Goal: Transaction & Acquisition: Purchase product/service

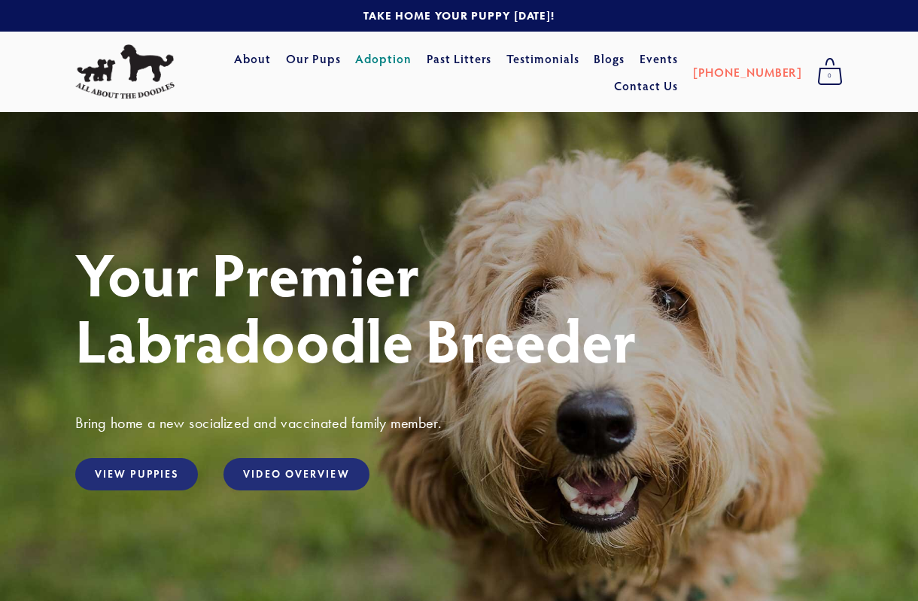
click at [412, 60] on link "Adoption" at bounding box center [383, 58] width 56 height 27
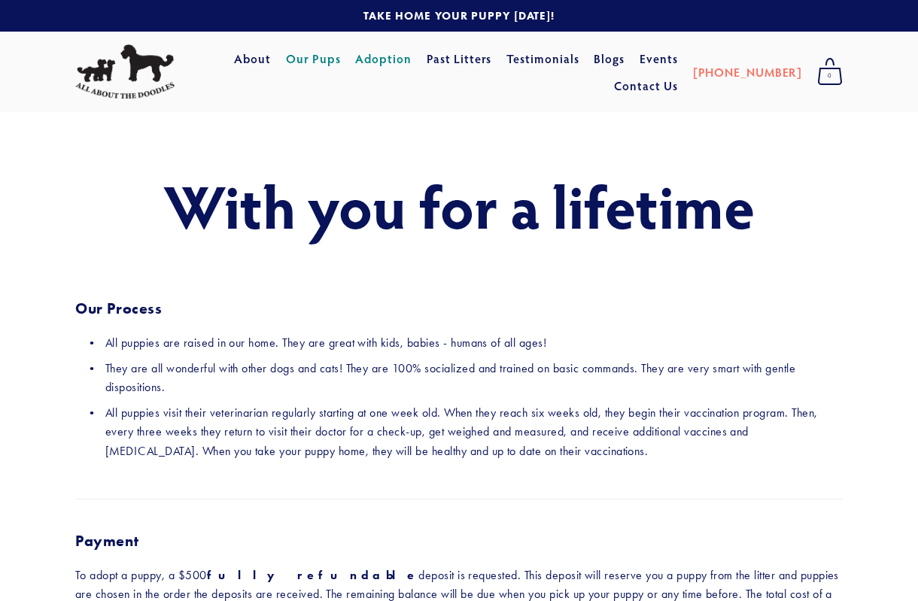
click at [341, 63] on link "Our Pups" at bounding box center [313, 58] width 55 height 27
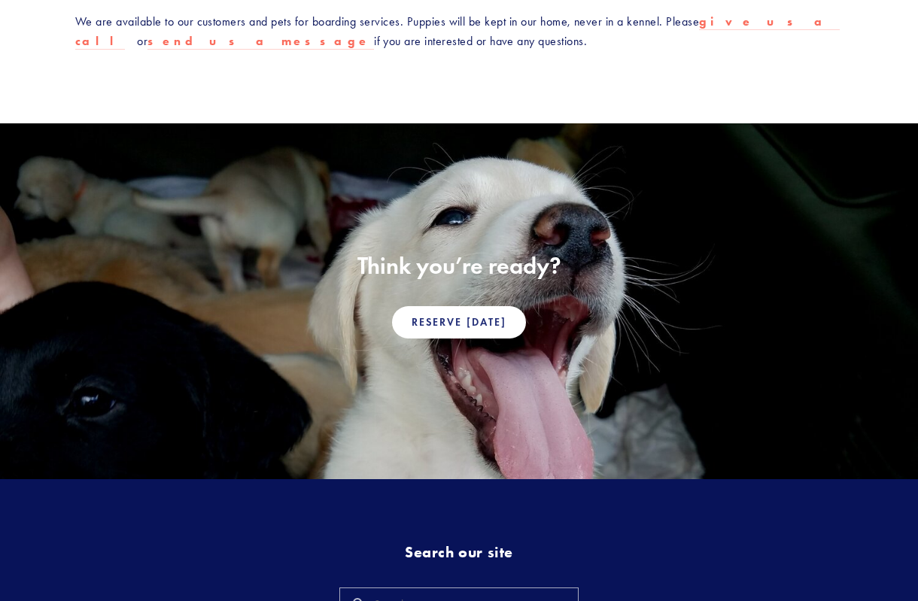
scroll to position [1054, 0]
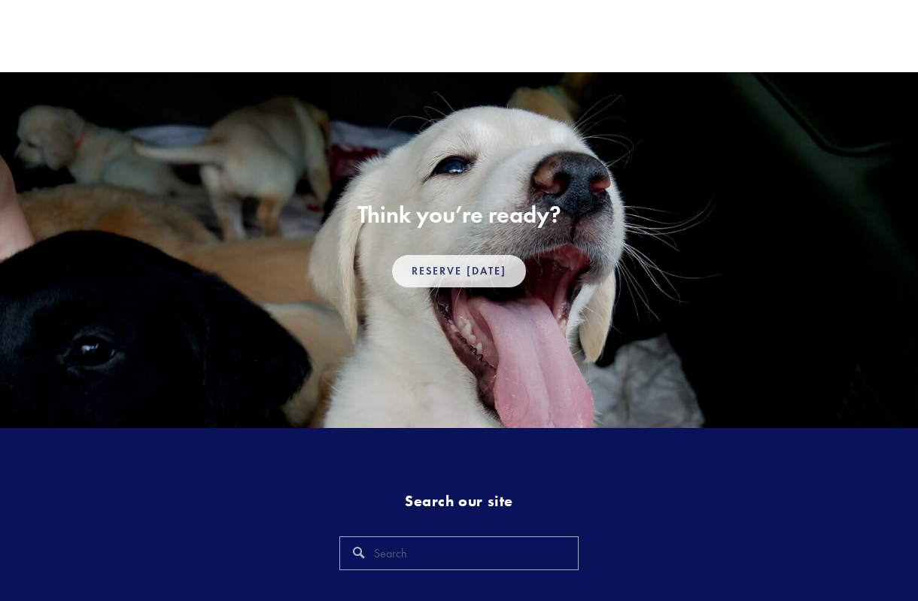
click at [462, 265] on link "Reserve Today" at bounding box center [459, 271] width 134 height 32
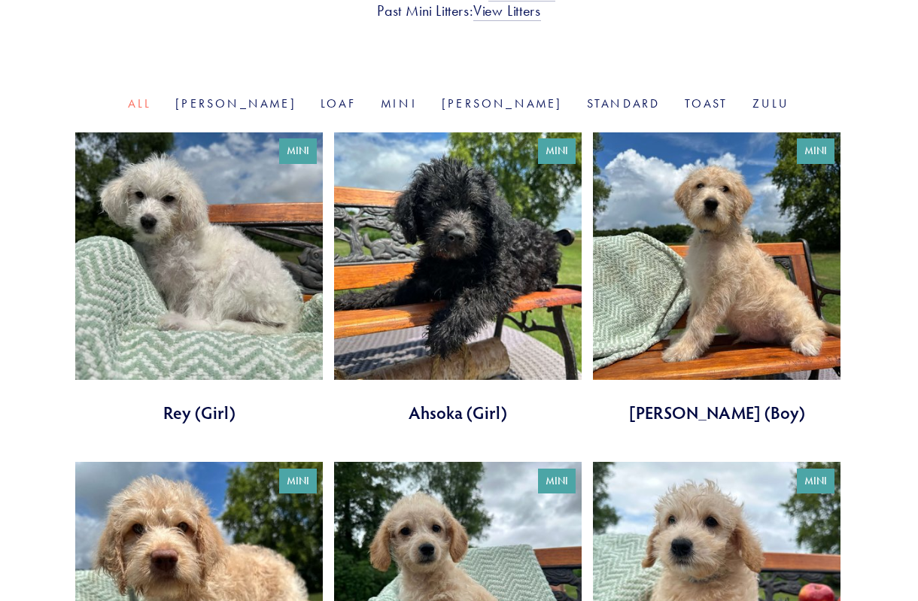
scroll to position [376, 0]
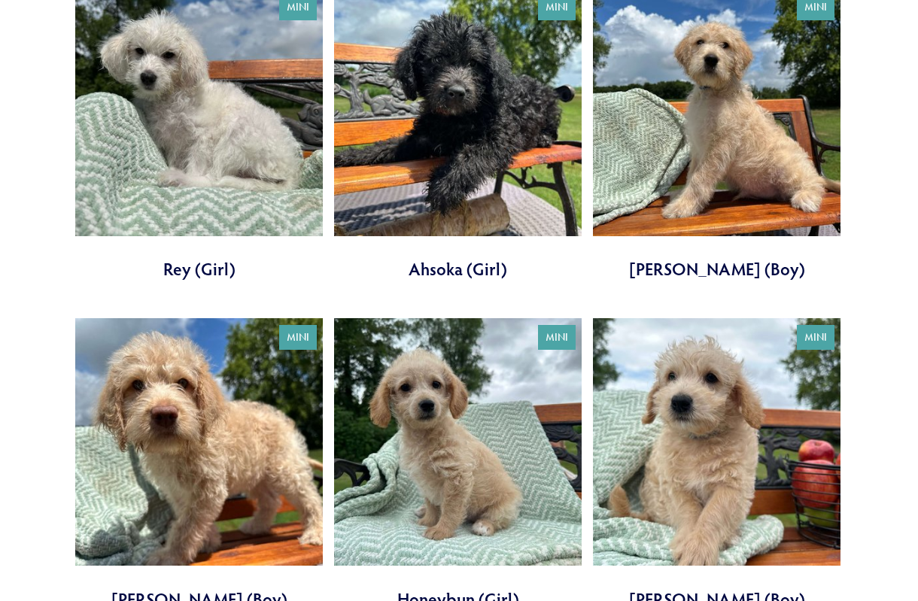
scroll to position [527, 0]
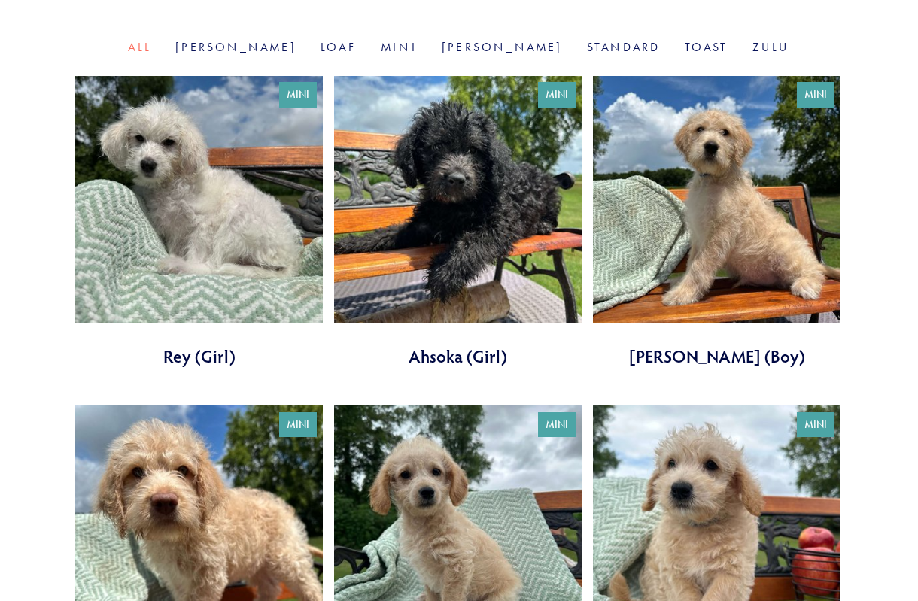
click at [480, 309] on link at bounding box center [458, 222] width 248 height 293
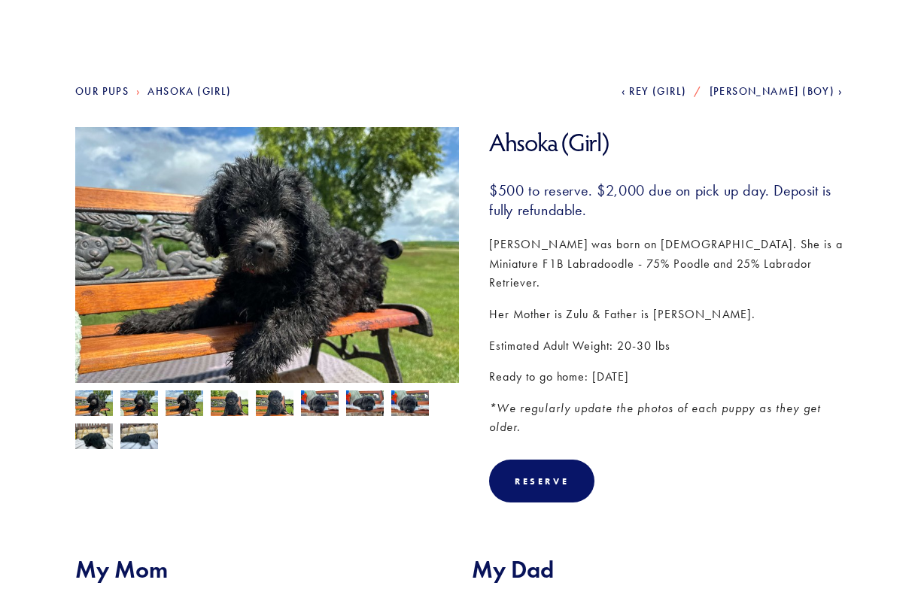
scroll to position [151, 0]
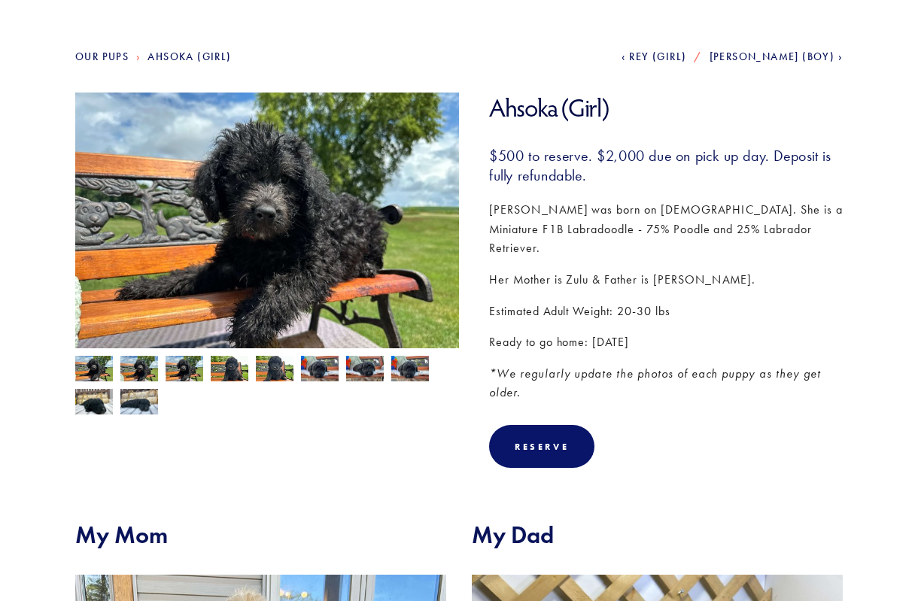
click at [90, 376] on img at bounding box center [94, 370] width 38 height 29
click at [140, 375] on img at bounding box center [139, 370] width 38 height 29
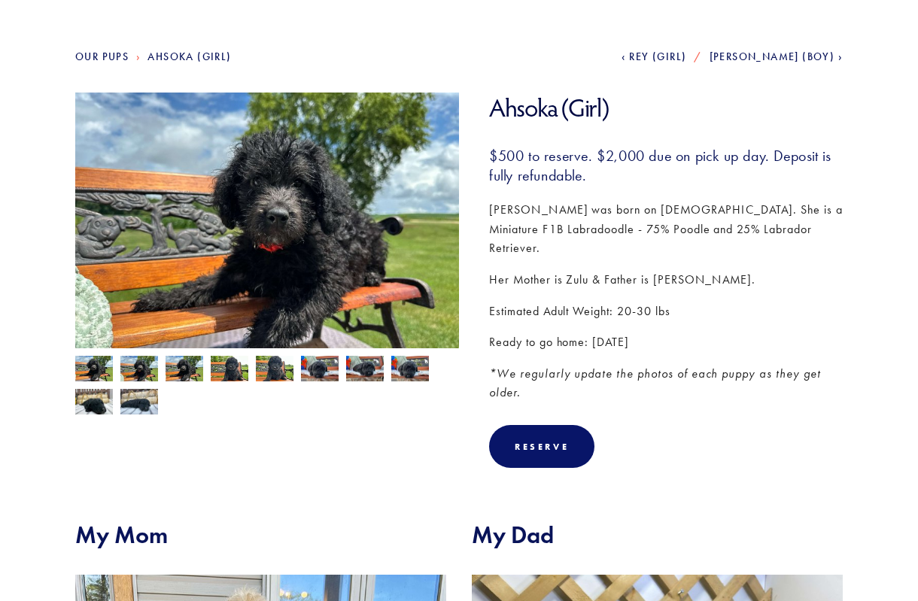
click at [179, 379] on img at bounding box center [185, 370] width 38 height 29
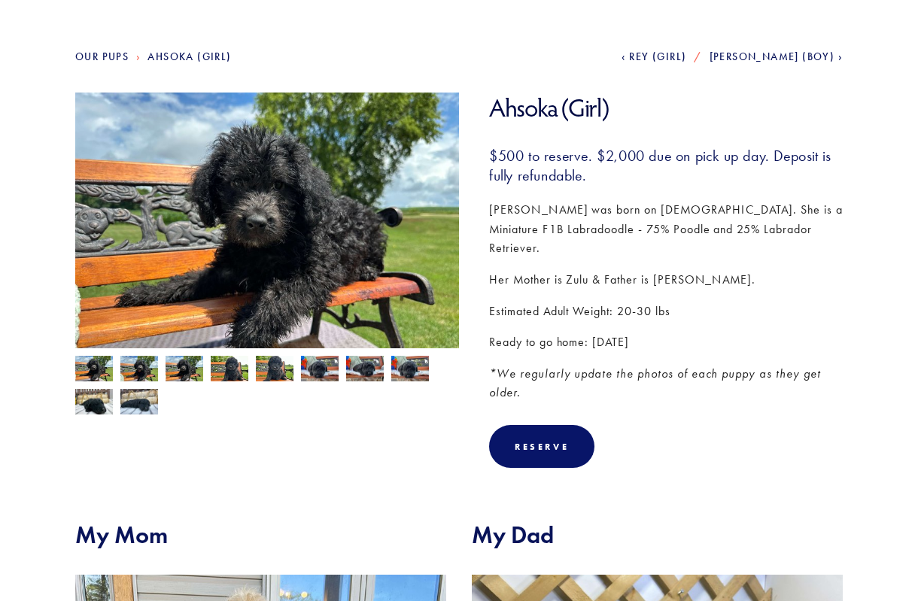
click at [227, 379] on img at bounding box center [230, 370] width 38 height 29
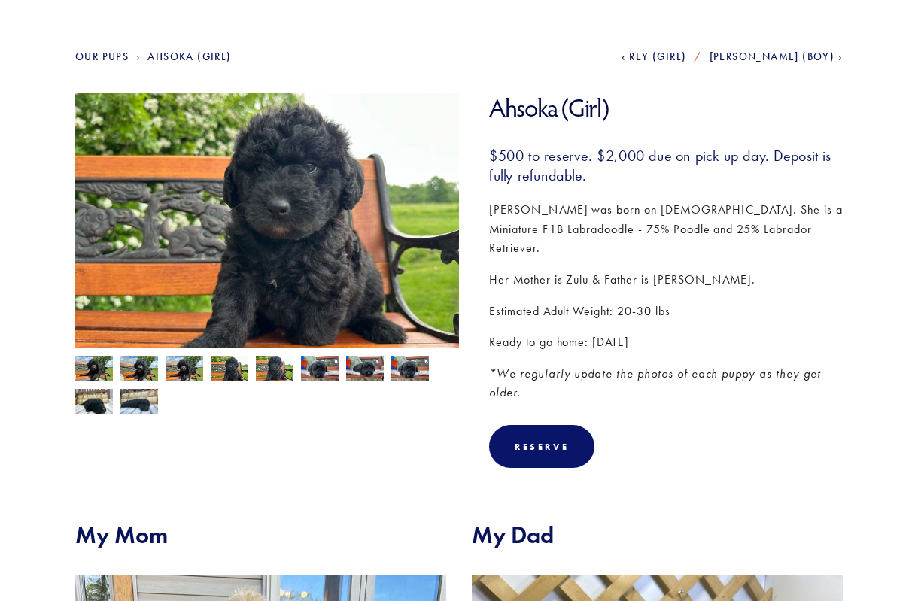
click at [277, 381] on img at bounding box center [275, 370] width 38 height 29
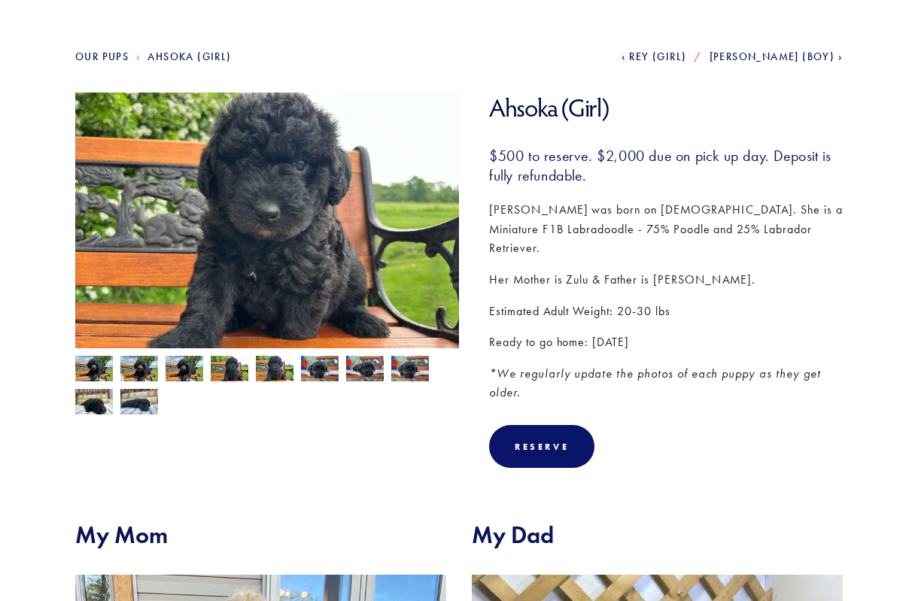
click at [314, 372] on img at bounding box center [320, 369] width 38 height 29
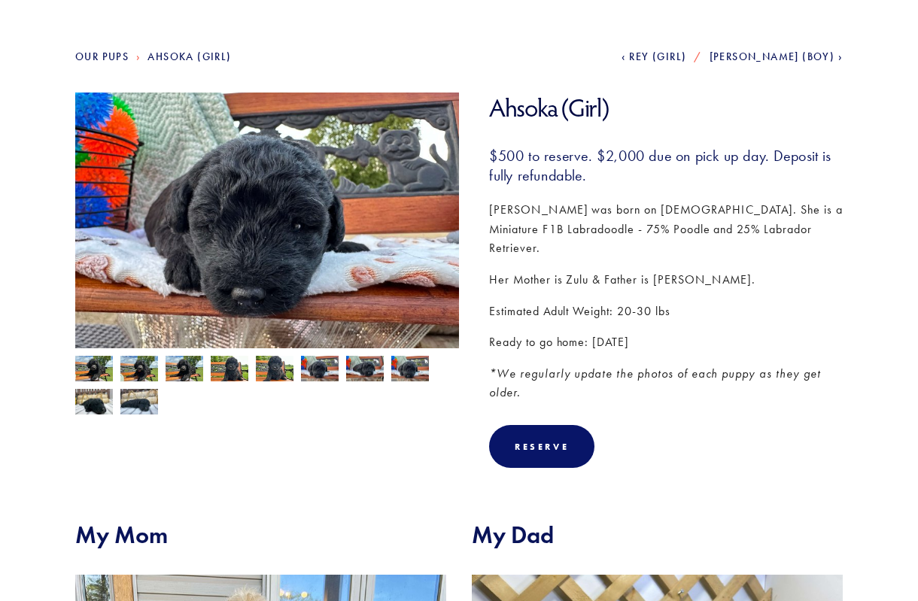
drag, startPoint x: 367, startPoint y: 373, endPoint x: 404, endPoint y: 383, distance: 38.2
click at [367, 374] on img at bounding box center [365, 369] width 38 height 29
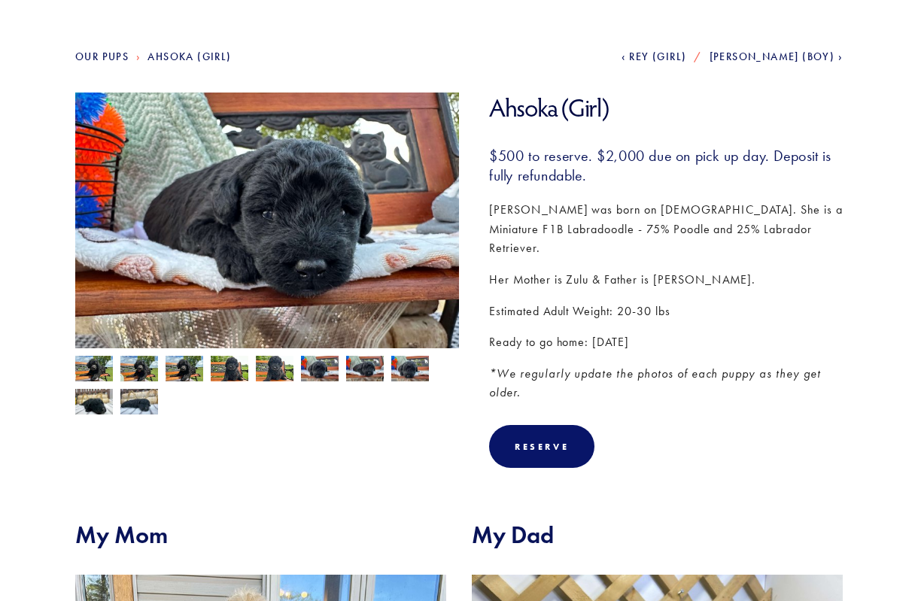
click at [409, 383] on img at bounding box center [410, 369] width 38 height 29
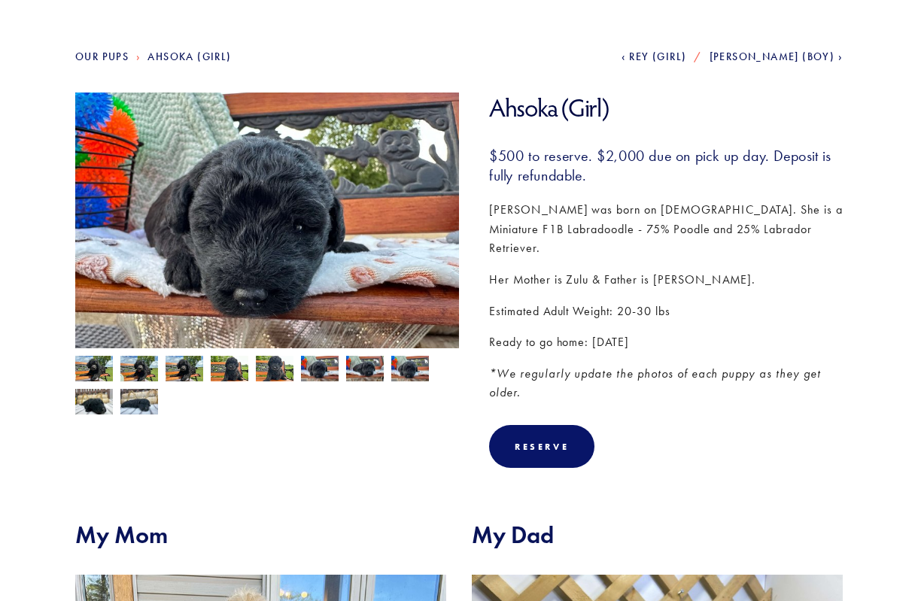
drag, startPoint x: 145, startPoint y: 412, endPoint x: 138, endPoint y: 411, distance: 7.7
click at [143, 412] on img at bounding box center [139, 402] width 38 height 29
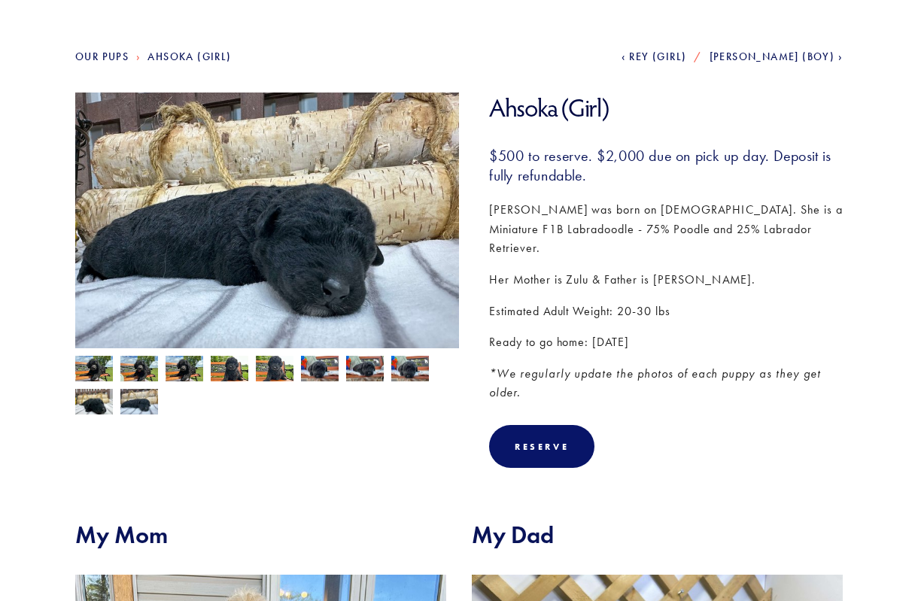
click at [125, 409] on img at bounding box center [139, 402] width 38 height 29
click at [97, 375] on img at bounding box center [94, 370] width 38 height 29
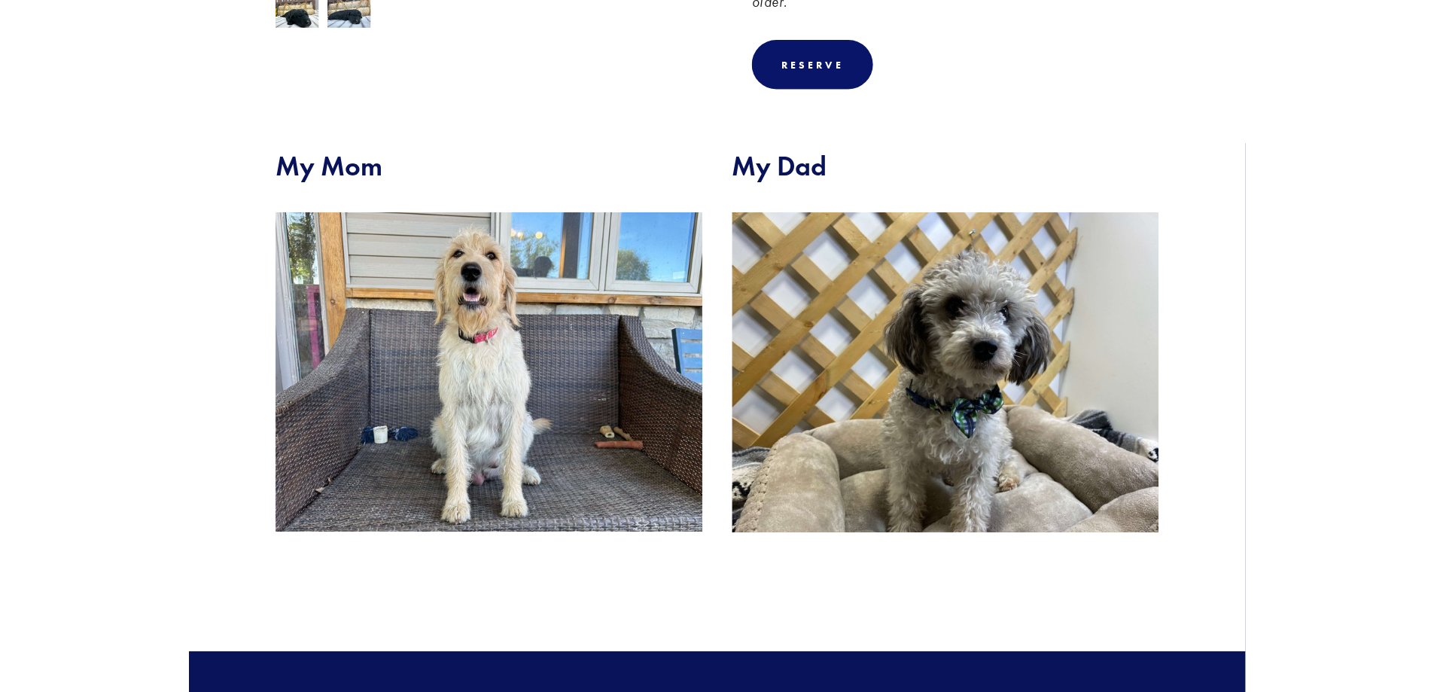
scroll to position [680, 0]
